Goal: Find specific page/section: Find specific page/section

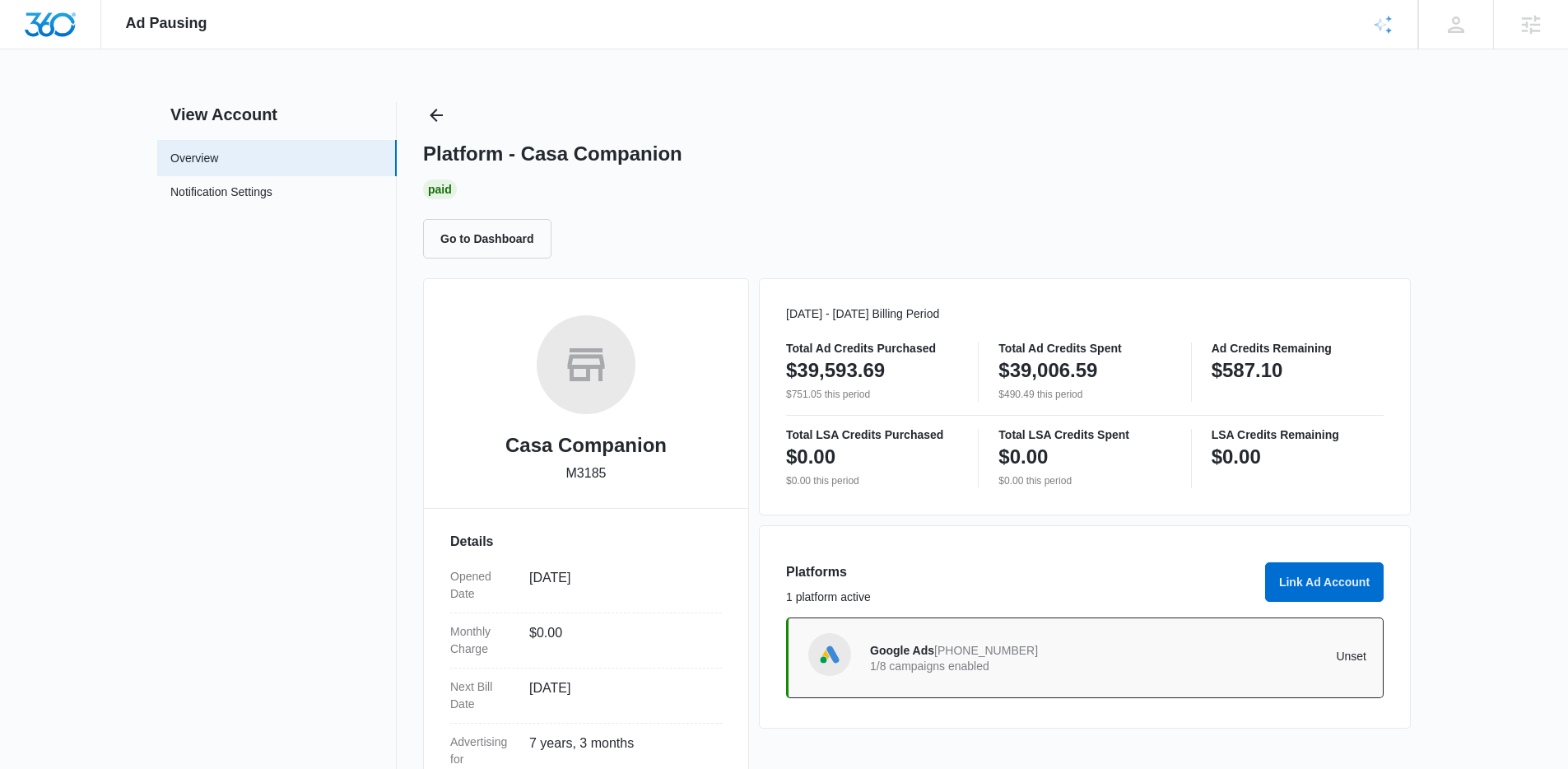
click at [443, 132] on div "Platform - Casa Companion Paid Go to Dashboard" at bounding box center [917, 181] width 988 height 157
click at [431, 114] on icon "Back" at bounding box center [436, 116] width 13 height 13
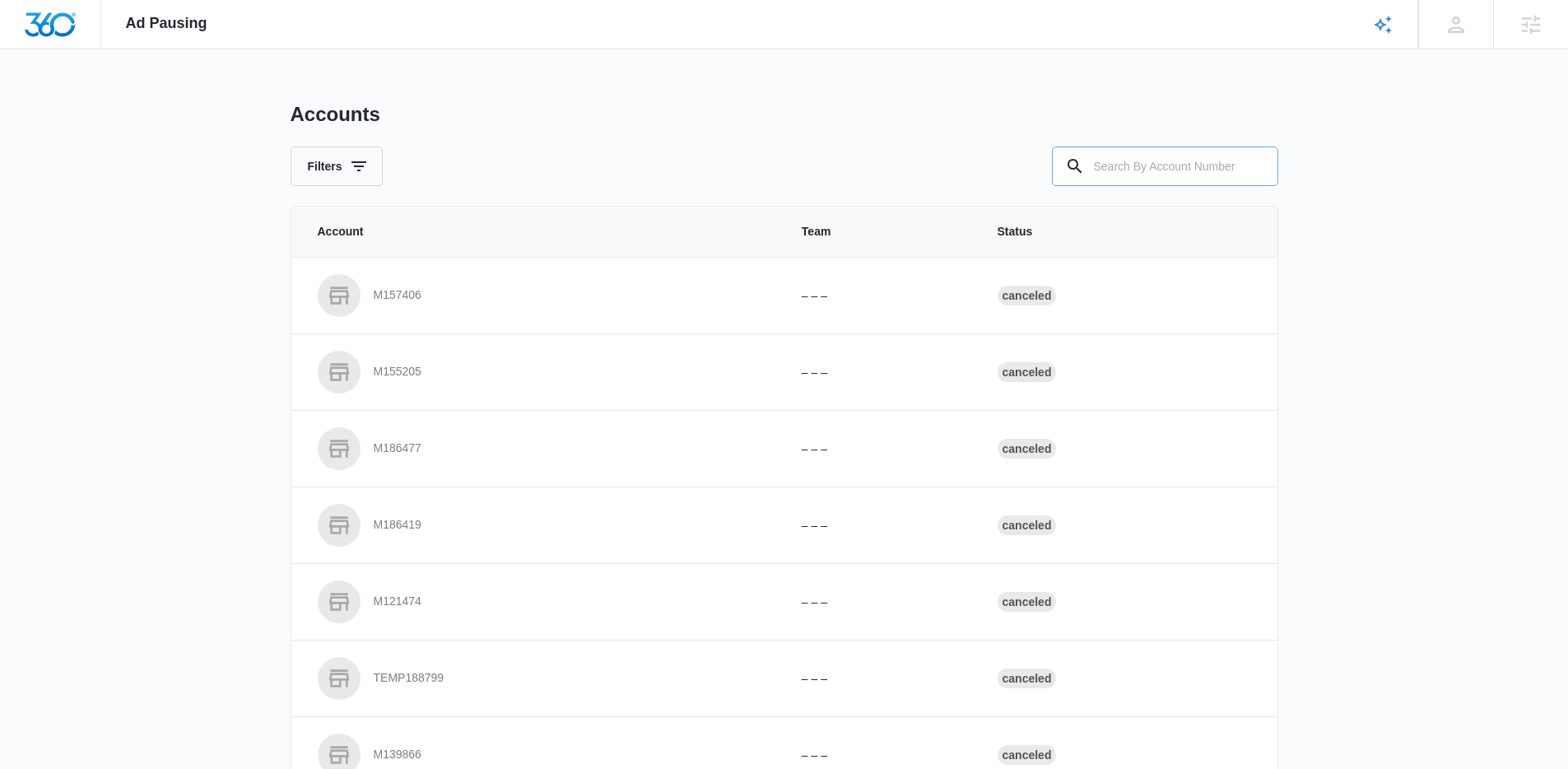
drag, startPoint x: 1203, startPoint y: 148, endPoint x: 1170, endPoint y: 157, distance: 34.2
click at [1177, 155] on input "text" at bounding box center [1165, 165] width 227 height 39
paste input "M323419"
type input "M323419"
click at [1121, 170] on input "text" at bounding box center [1165, 165] width 227 height 39
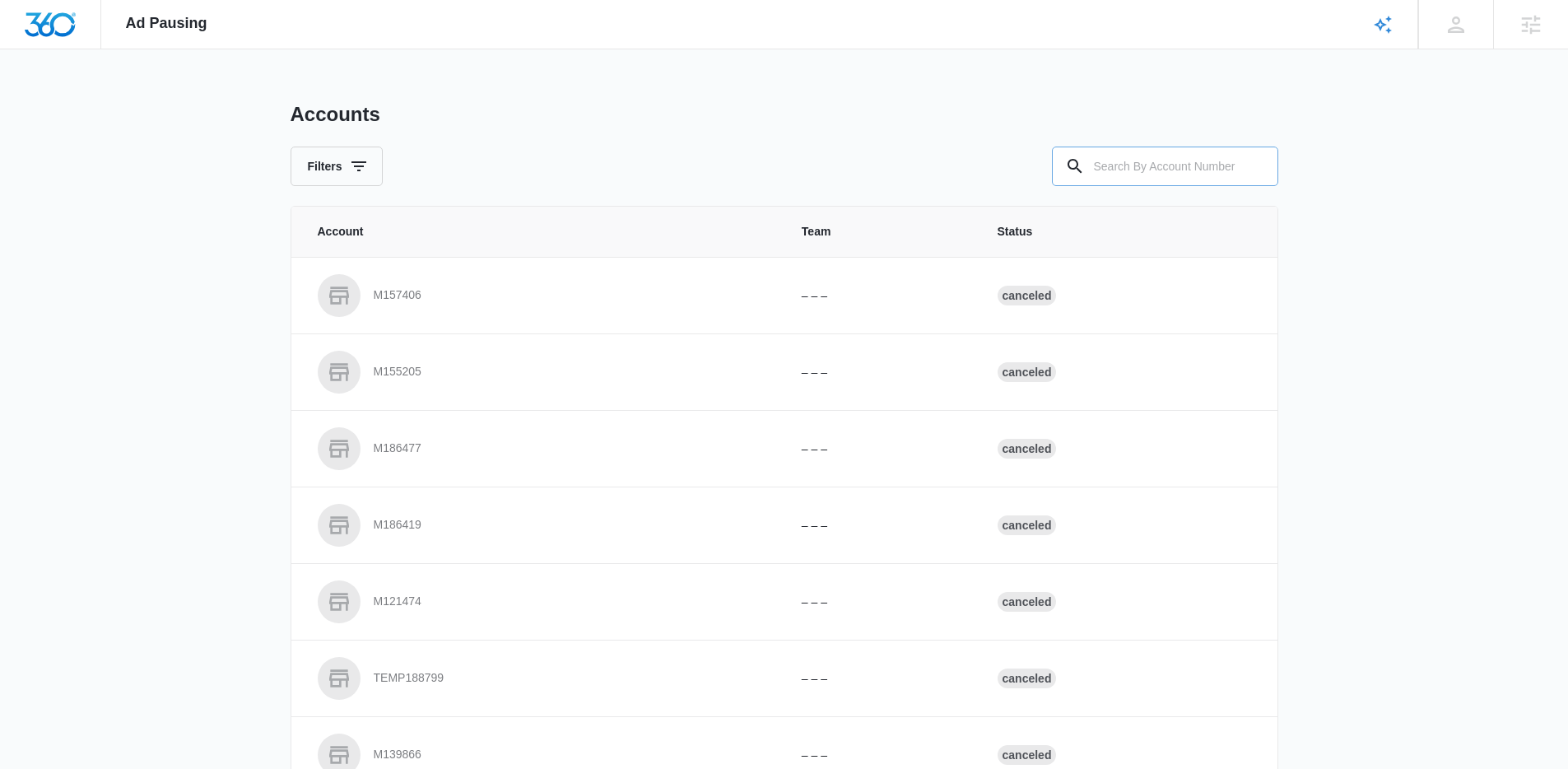
paste input "M323419"
type input "M323419"
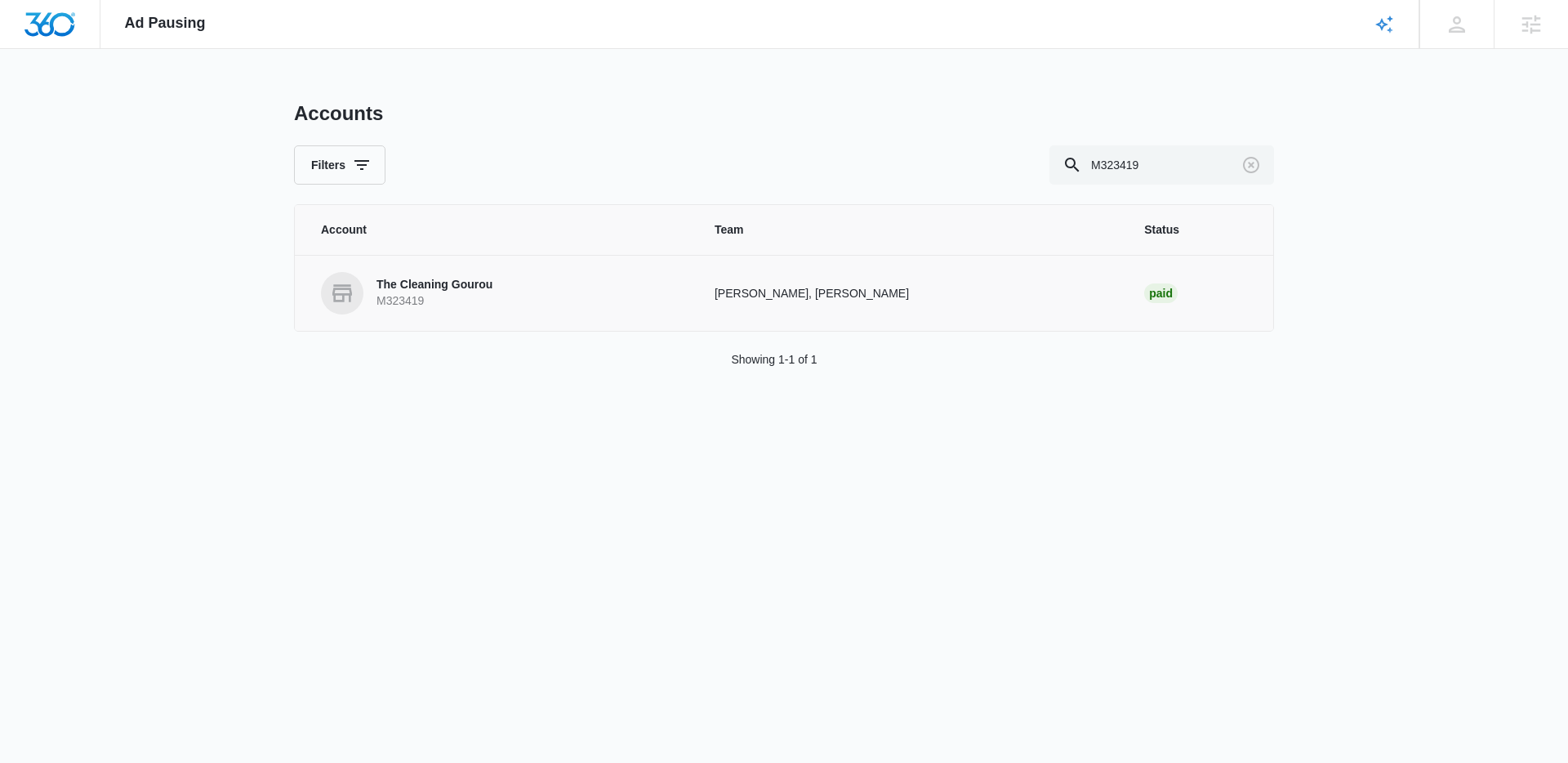
click at [386, 309] on link "The Cleaning Gourou M323419" at bounding box center [498, 293] width 355 height 43
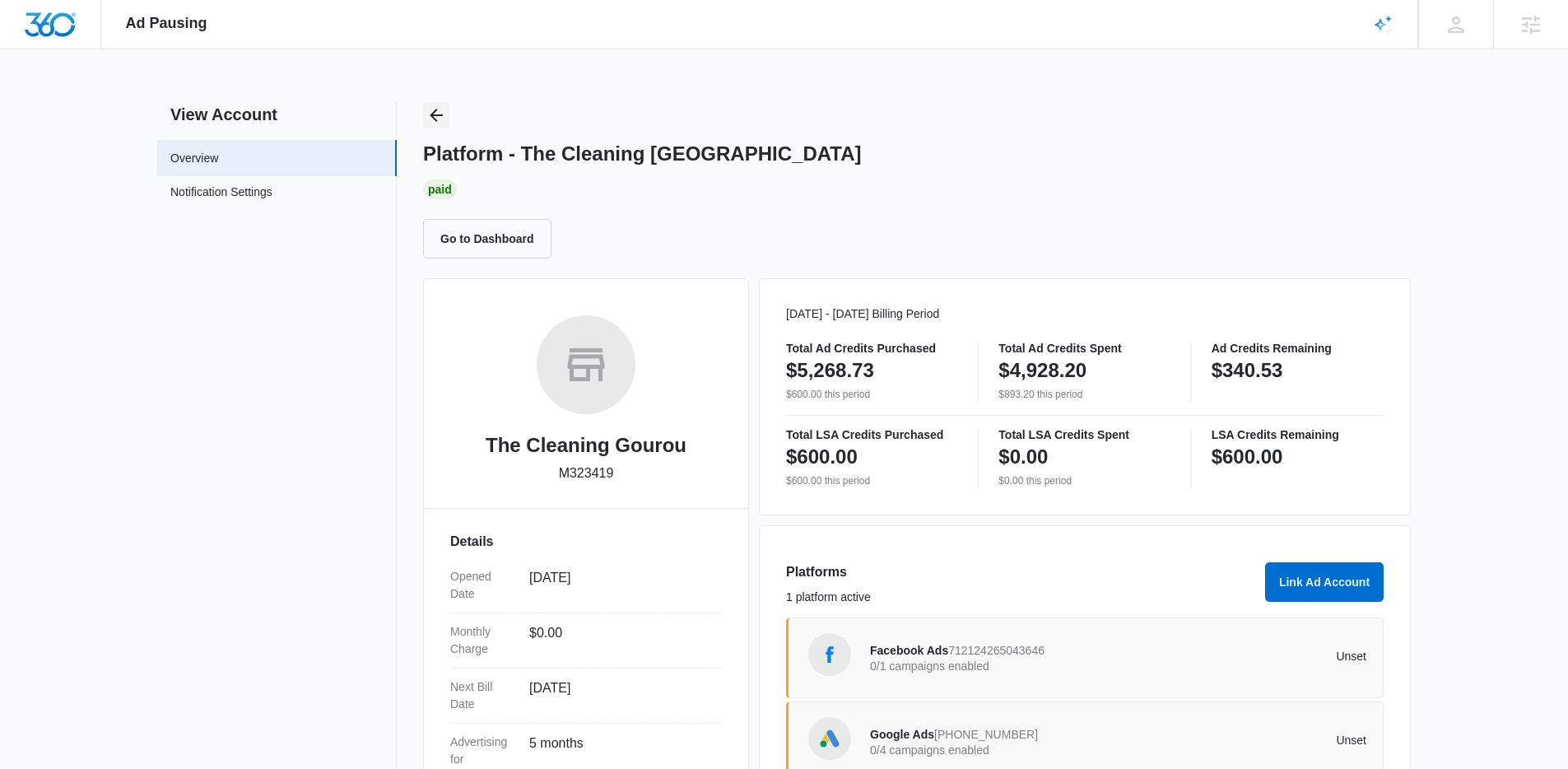
click at [439, 108] on icon "Back" at bounding box center [436, 115] width 20 height 20
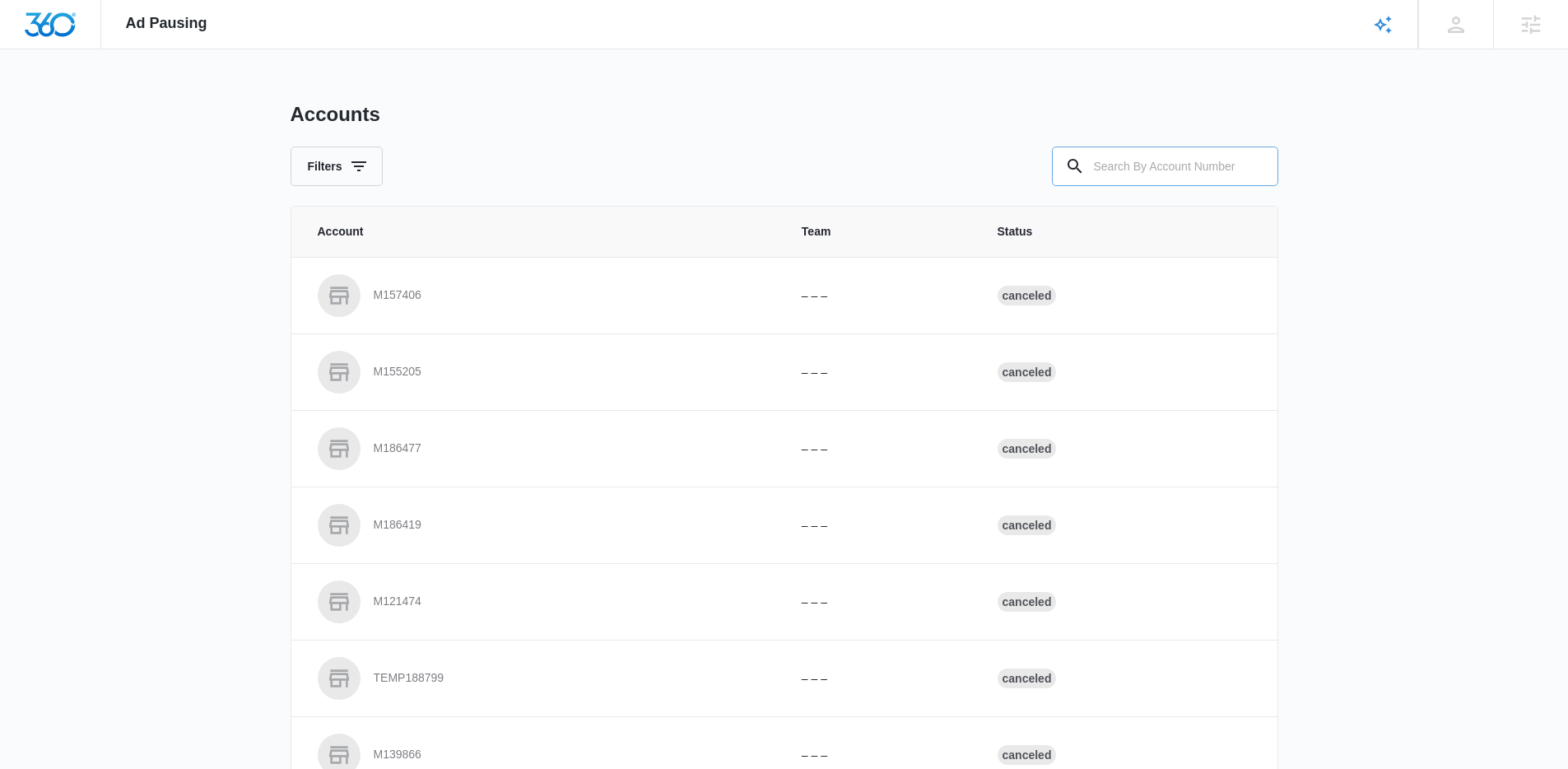
click at [1199, 183] on input "text" at bounding box center [1165, 165] width 227 height 39
paste input "M324561"
type input "M324561"
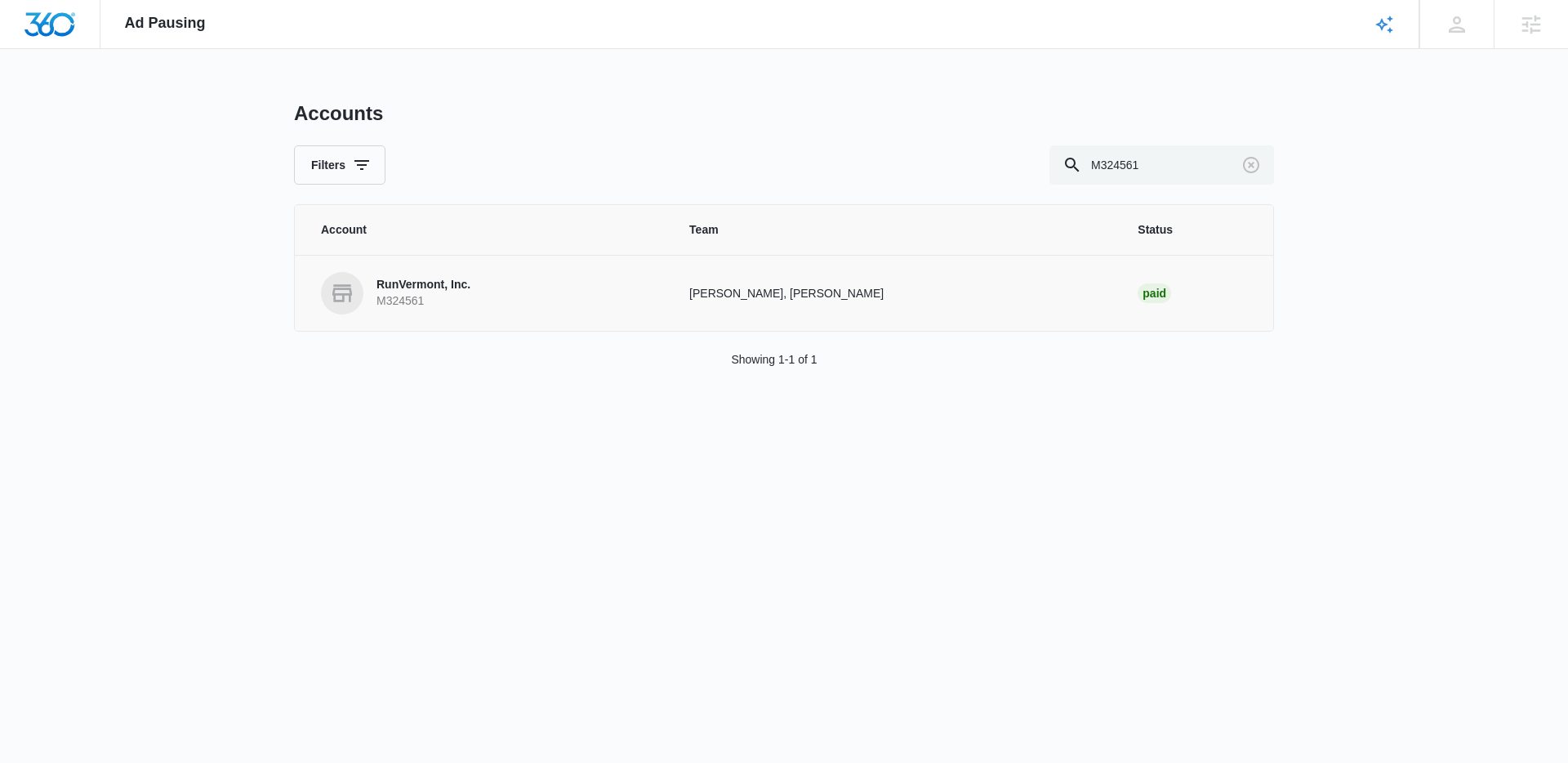
click at [399, 303] on p "M324561" at bounding box center [423, 301] width 94 height 16
